Goal: Transaction & Acquisition: Obtain resource

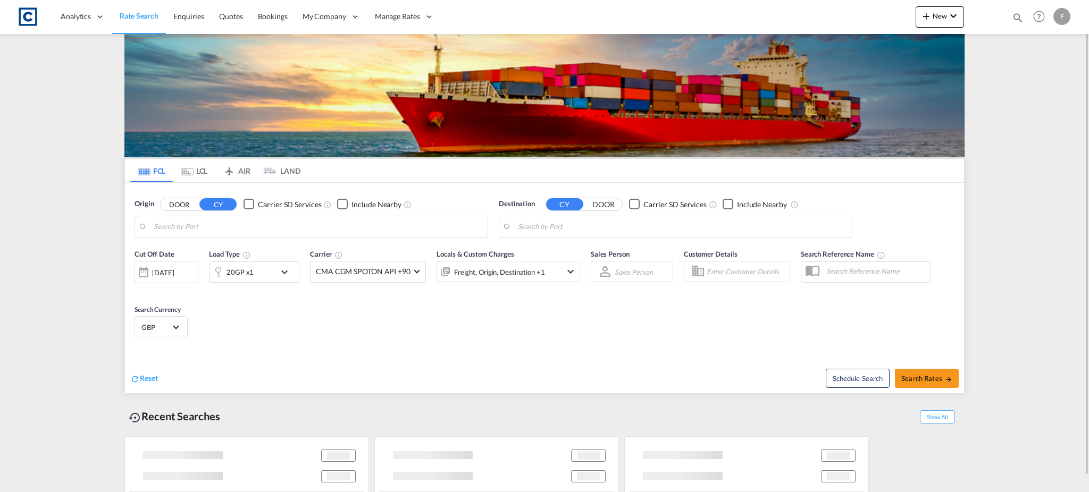
type input "GB-NN17, [GEOGRAPHIC_DATA]"
type input "Hamad, QAHMD"
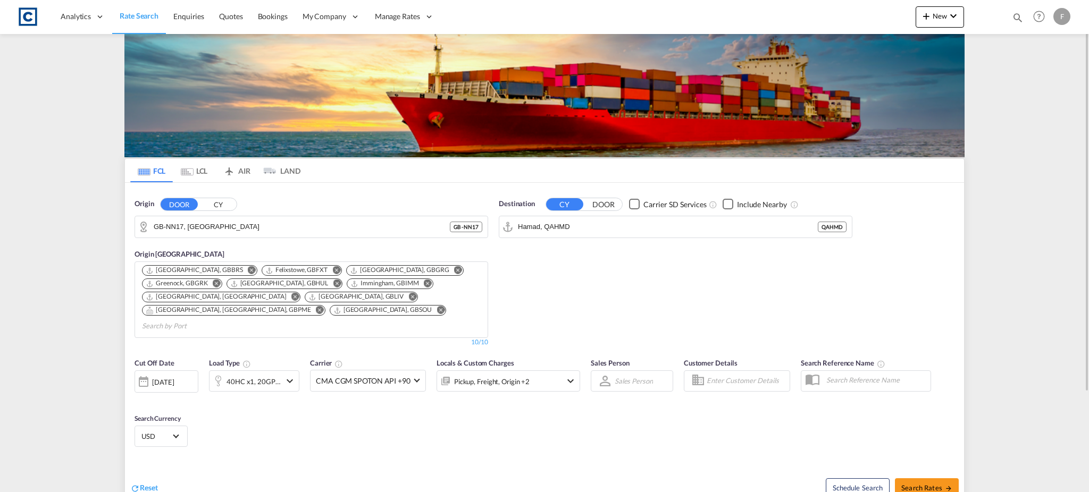
click at [214, 199] on button "CY" at bounding box center [217, 204] width 37 height 12
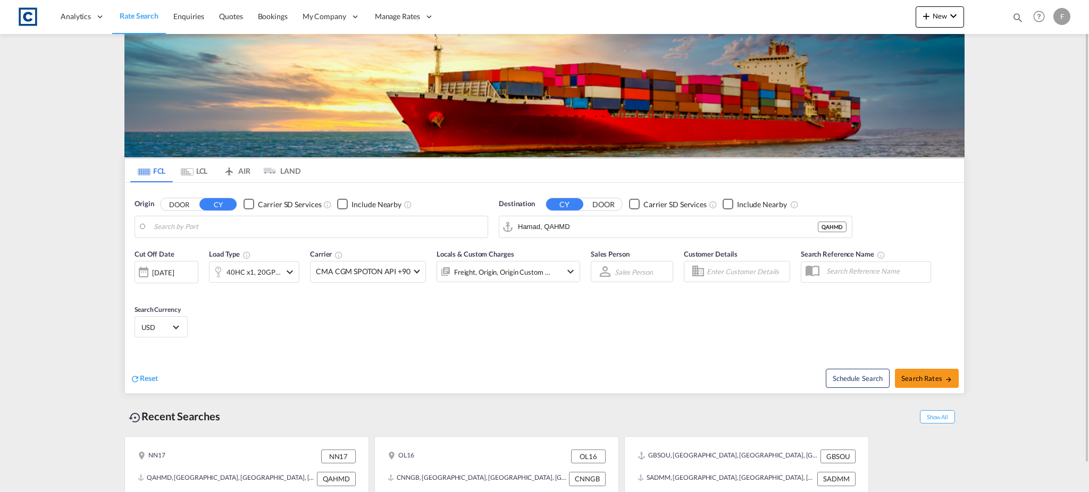
click at [189, 228] on body "Analytics Reports Dashboard Rate Search Enquiries Quotes Bookings" at bounding box center [544, 246] width 1089 height 492
type input "f"
click at [190, 254] on div "Felixstowe [GEOGRAPHIC_DATA] GBFXT" at bounding box center [236, 256] width 202 height 32
type input "Felixstowe, GBFXT"
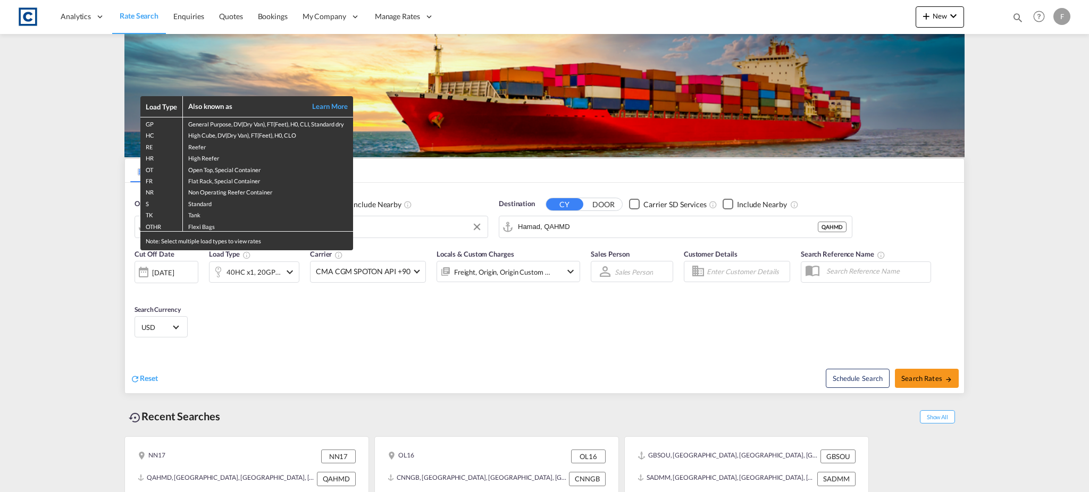
click at [644, 223] on div "Load Type Also known as Learn More GP General Purpose, DV(Dry Van), FT(Feet), H…" at bounding box center [544, 246] width 1089 height 492
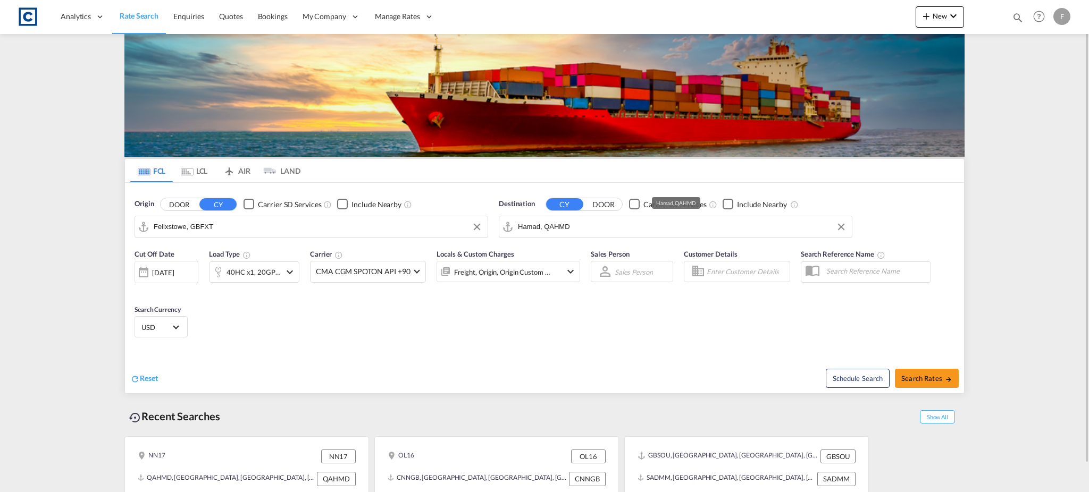
click at [539, 226] on input "Hamad, QAHMD" at bounding box center [682, 227] width 329 height 16
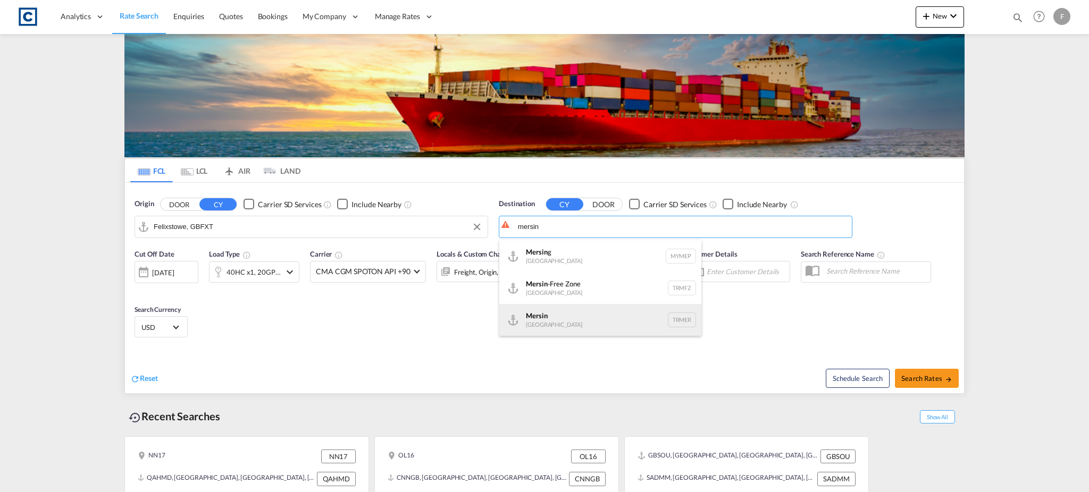
click at [583, 319] on div "Mersin [GEOGRAPHIC_DATA] TRMER" at bounding box center [600, 320] width 202 height 32
type input "Mersin, TRMER"
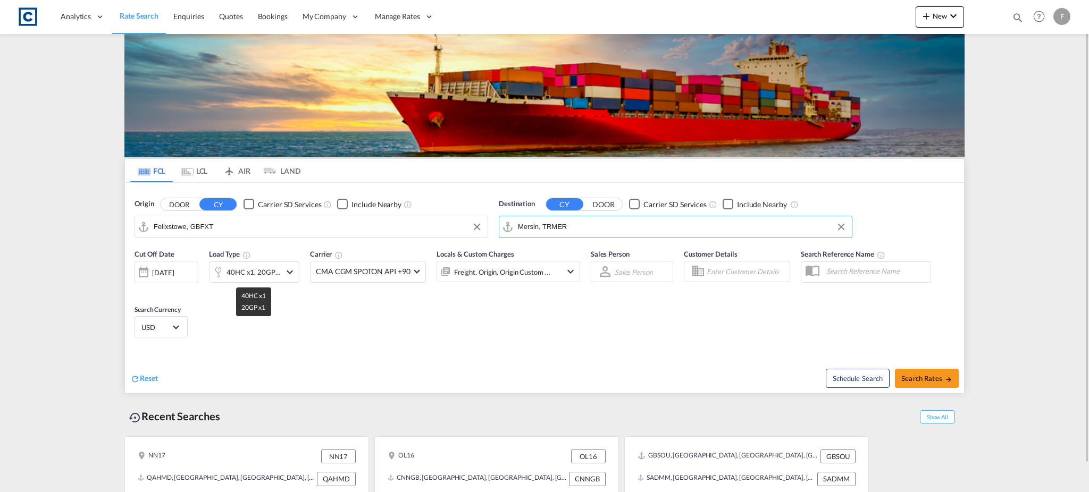
click at [273, 270] on div "40HC x1, 20GP x1" at bounding box center [254, 272] width 54 height 15
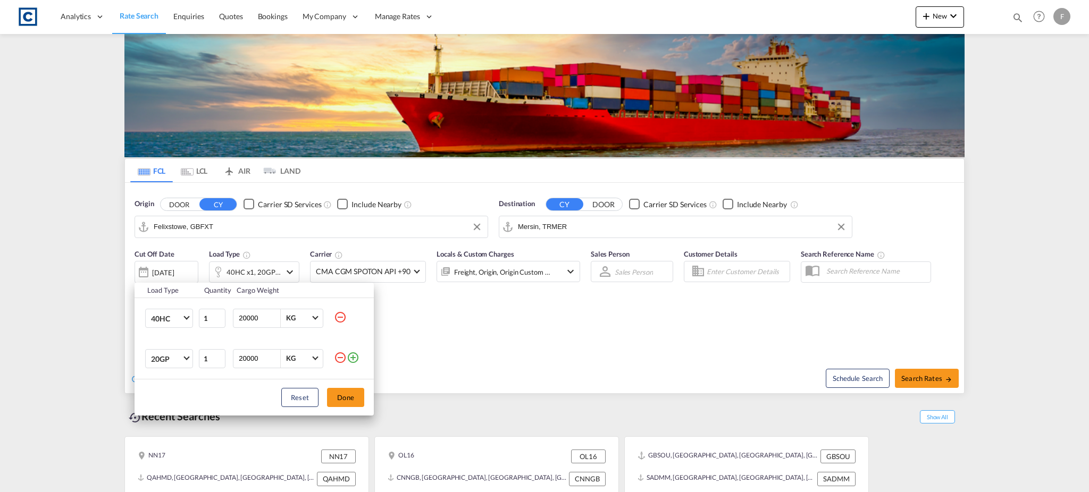
click at [339, 360] on md-icon "icon-minus-circle-outline" at bounding box center [340, 358] width 13 height 13
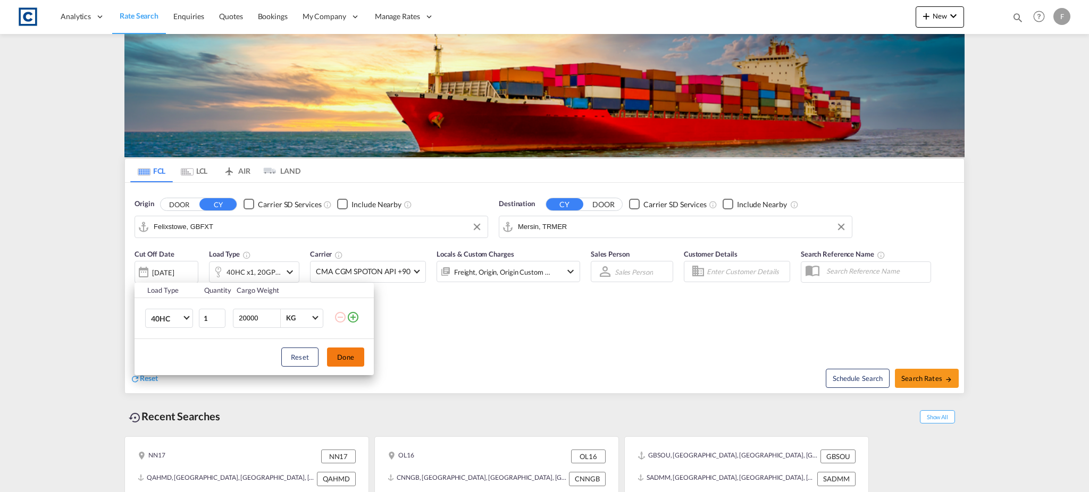
click at [344, 353] on button "Done" at bounding box center [345, 357] width 37 height 19
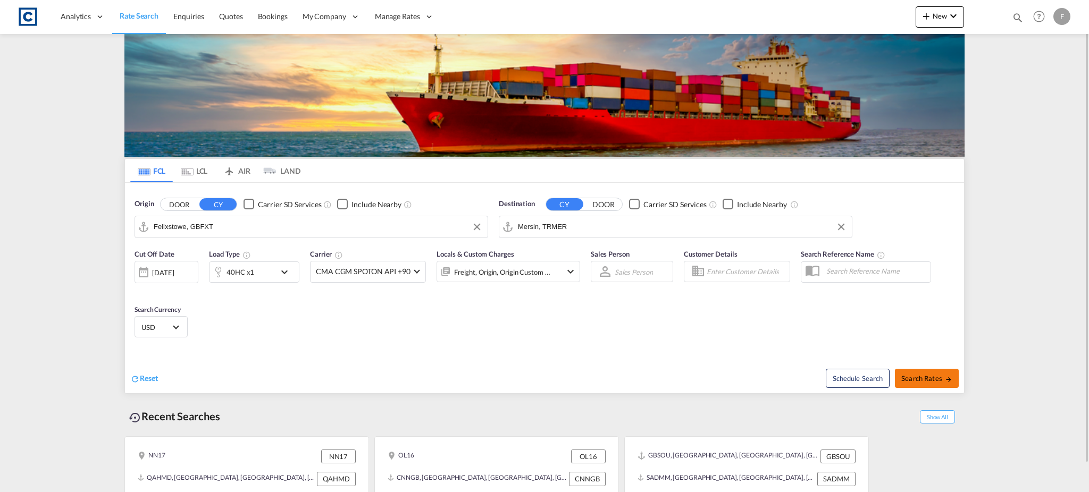
click at [931, 379] on span "Search Rates" at bounding box center [926, 378] width 51 height 9
type input "GBFXT to TRMER / [DATE]"
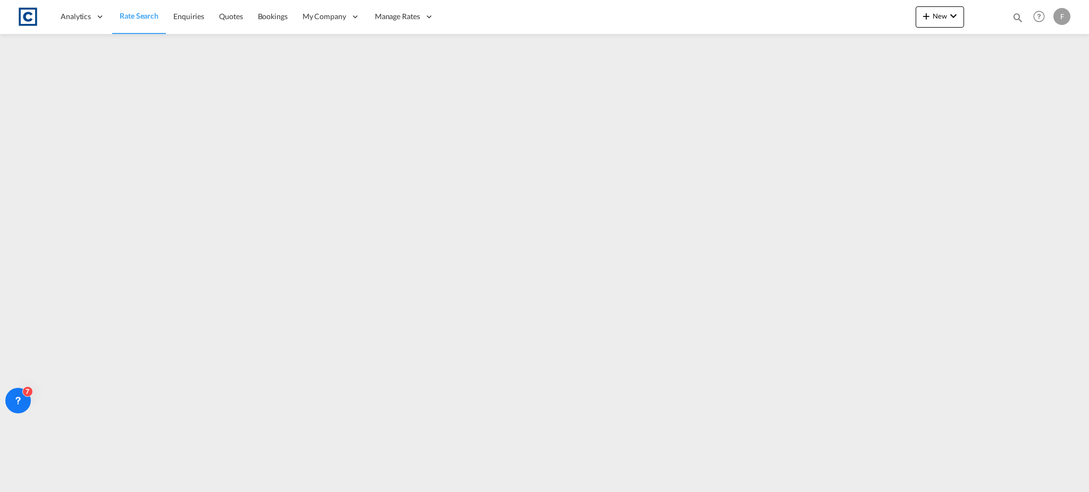
click at [139, 15] on span "Rate Search" at bounding box center [139, 15] width 39 height 9
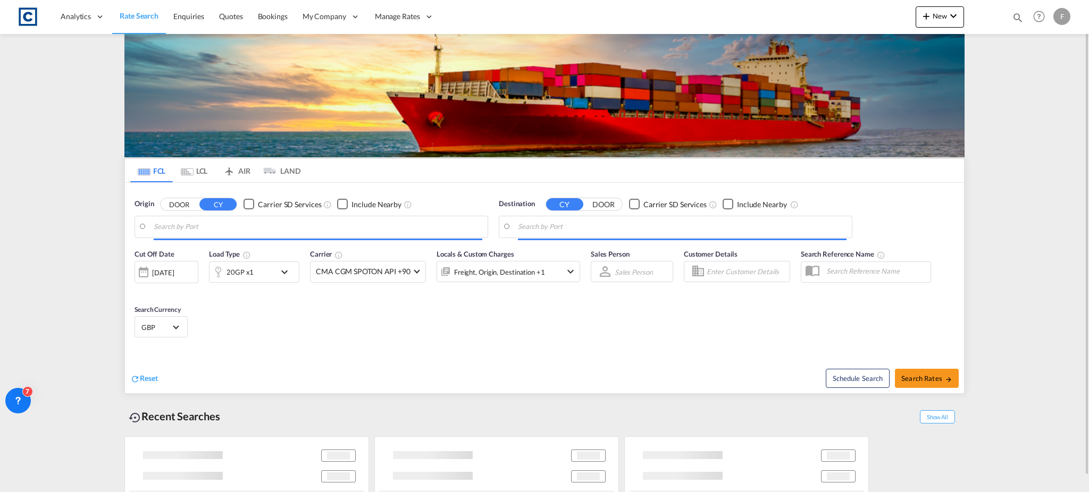
type input "Felixstowe, GBFXT"
type input "Mersin, TRMER"
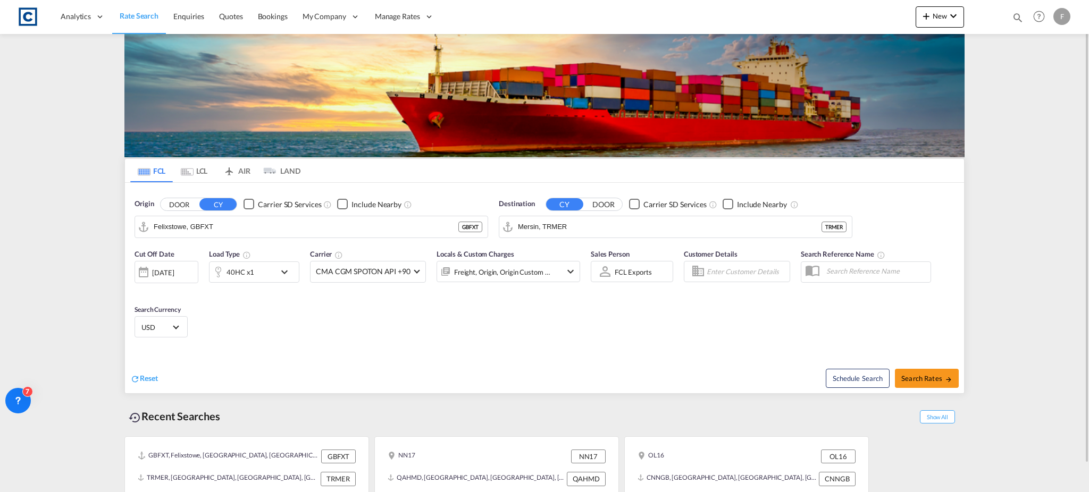
click at [176, 324] on span "Select Currency: $ USDUnited States Dollar" at bounding box center [176, 327] width 6 height 6
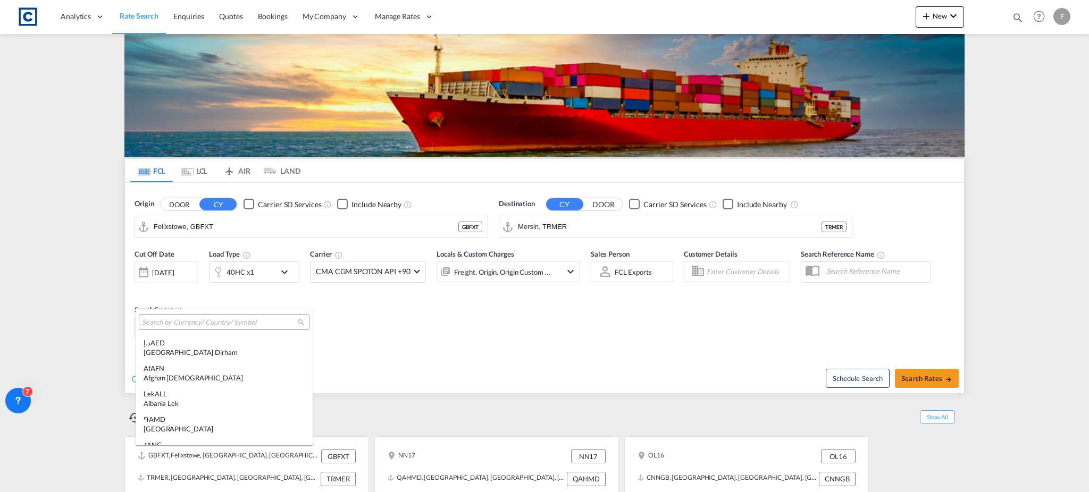
scroll to position [3672, 0]
click at [170, 318] on input "search" at bounding box center [220, 323] width 156 height 10
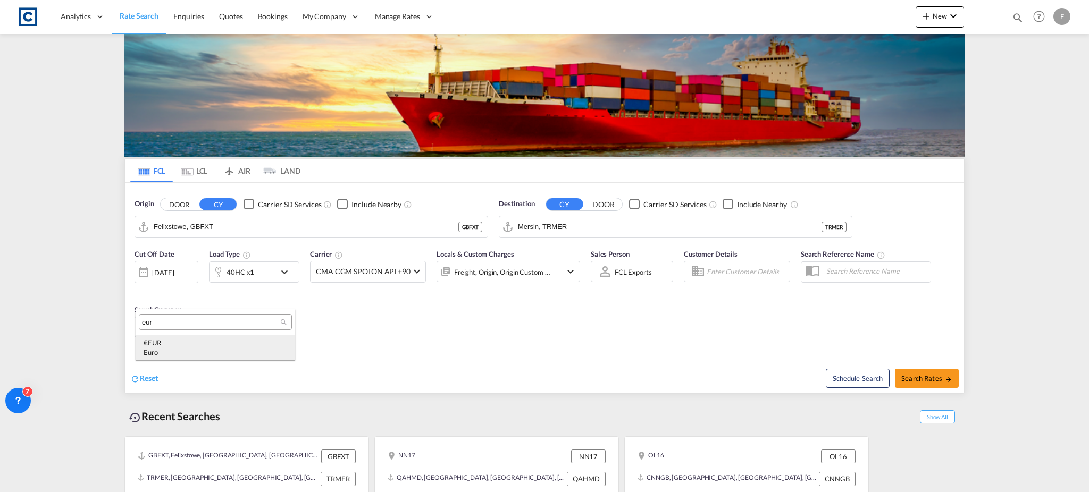
type input "eur"
click at [165, 355] on div "Euro" at bounding box center [216, 353] width 144 height 10
click at [911, 374] on span "Search Rates" at bounding box center [926, 378] width 51 height 9
type input "GBFXT to TRMER / [DATE]"
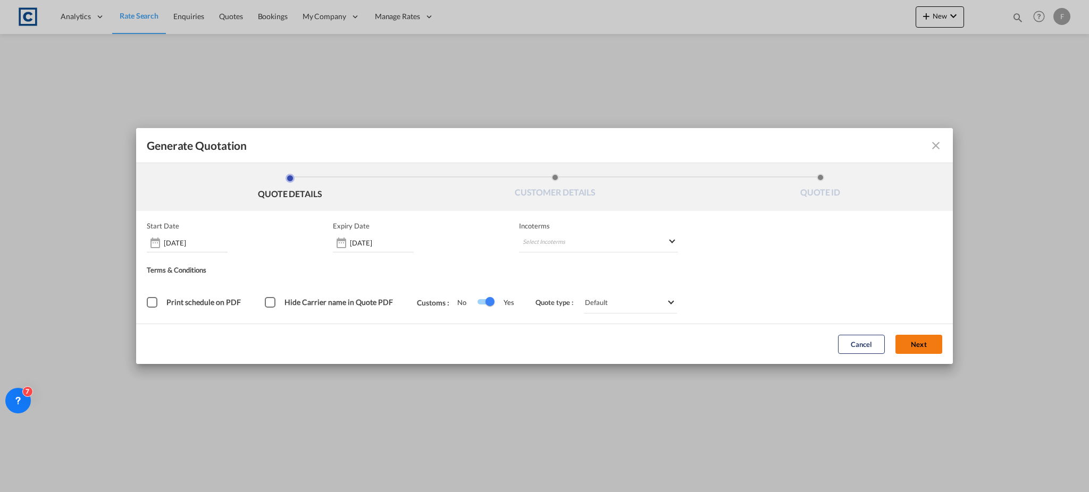
click at [932, 348] on button "Next" at bounding box center [919, 344] width 47 height 19
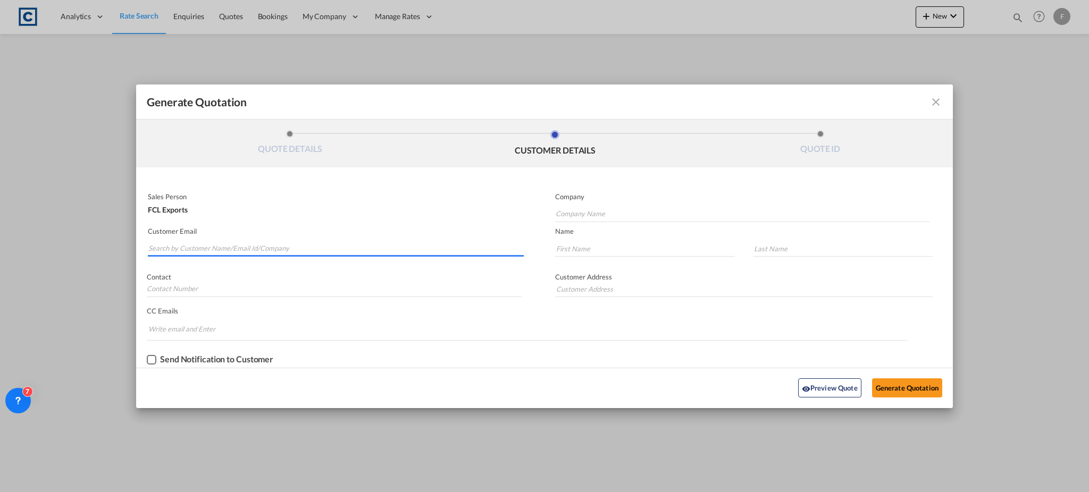
click at [278, 249] on input "Search by Customer Name/Email Id/Company" at bounding box center [335, 249] width 375 height 16
paste input "Emre CEN <[EMAIL_ADDRESS][DOMAIN_NAME]>"
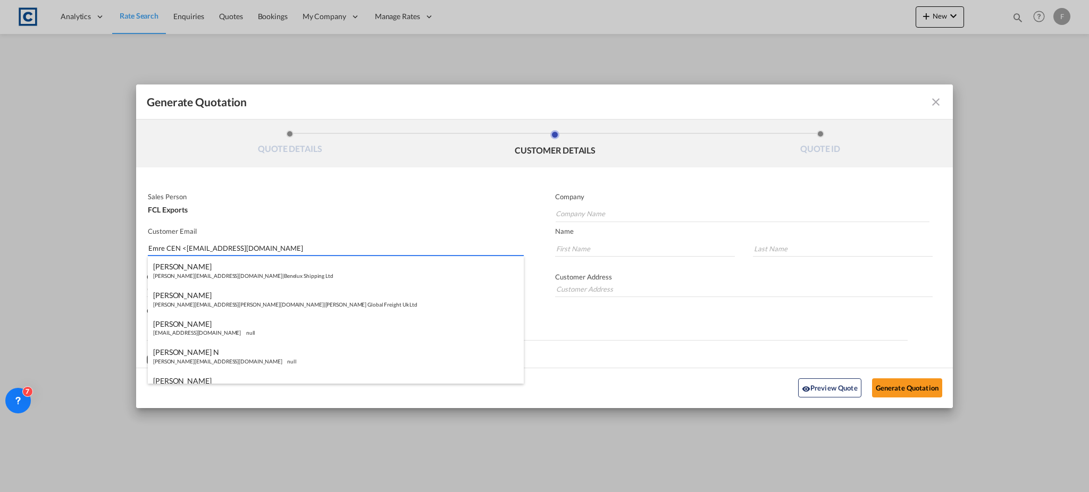
drag, startPoint x: 186, startPoint y: 247, endPoint x: 117, endPoint y: 241, distance: 68.8
click at [117, 241] on div "Generate Quotation QUOTE DETAILS CUSTOMER DETAILS QUOTE ID Start Date [DATE] Ex…" at bounding box center [544, 246] width 1089 height 492
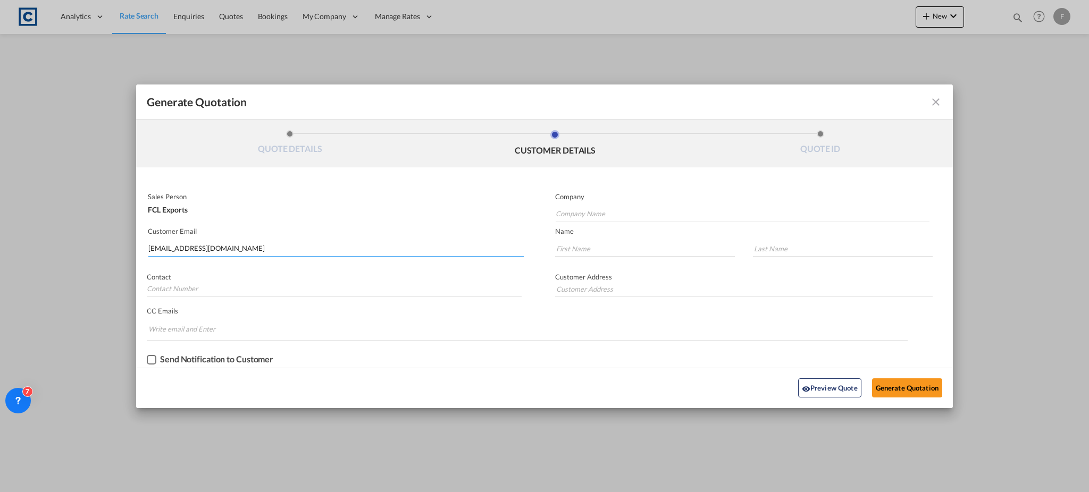
type input "[EMAIL_ADDRESS][DOMAIN_NAME]"
click at [383, 239] on md-autocomplete-wrap "[EMAIL_ADDRESS][DOMAIN_NAME]" at bounding box center [336, 246] width 376 height 21
click at [364, 247] on input "[EMAIL_ADDRESS][DOMAIN_NAME]" at bounding box center [335, 249] width 375 height 16
click at [577, 244] on input "Generate QuotationQUOTE ..." at bounding box center [645, 249] width 180 height 16
paste input "Emre"
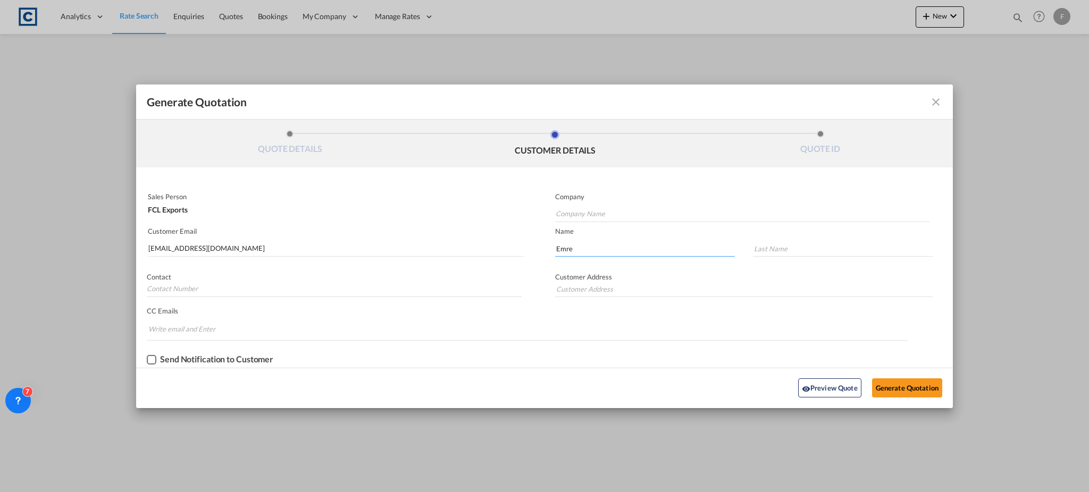
type input "Emre"
click at [817, 244] on input "Generate QuotationQUOTE ..." at bounding box center [843, 249] width 180 height 16
paste input "CEN"
type input "CEN"
click at [679, 218] on input "Company Name" at bounding box center [743, 214] width 374 height 16
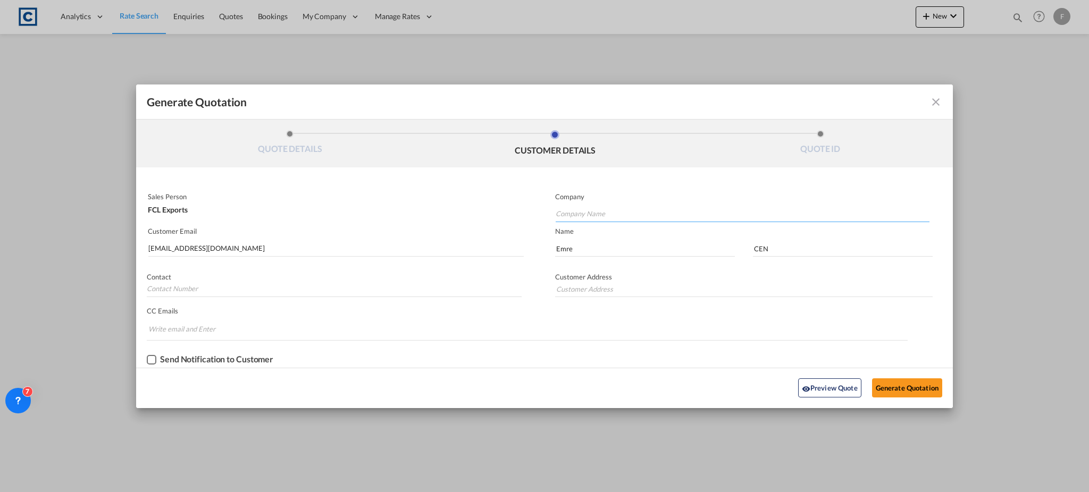
paste input "BATI NAKLIYAT VE TICARET A.S"
type input "BATI NAKLIYAT VE TICARET A.S"
click at [904, 391] on button "Generate Quotation" at bounding box center [907, 388] width 70 height 19
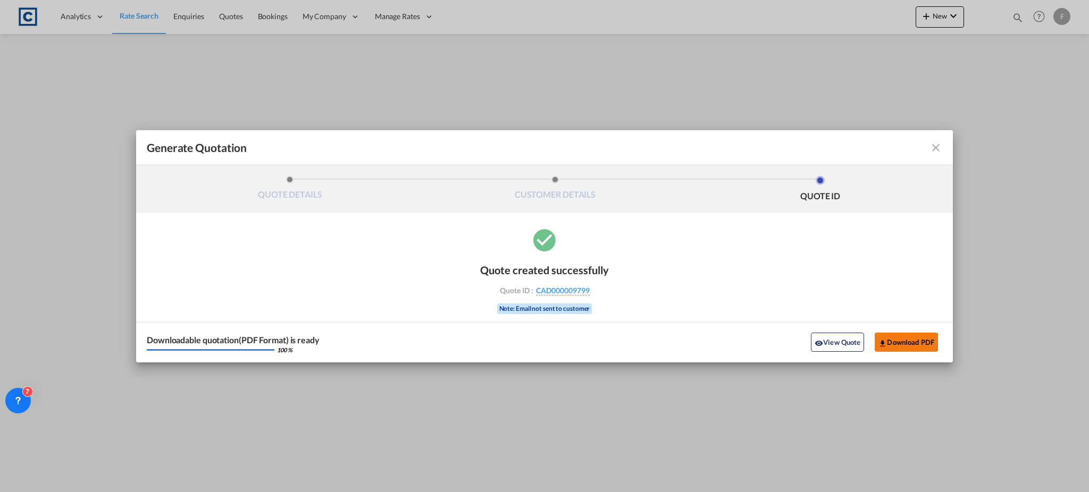
click at [922, 339] on button "Download PDF" at bounding box center [906, 342] width 63 height 19
